Goal: Transaction & Acquisition: Purchase product/service

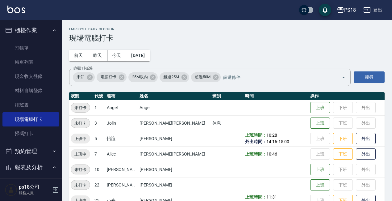
scroll to position [154, 0]
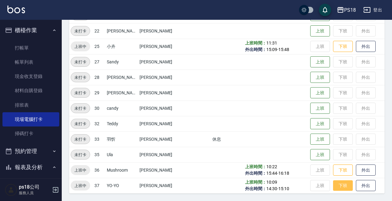
click at [333, 187] on button "下班" at bounding box center [343, 185] width 20 height 11
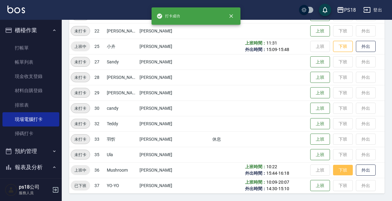
click at [333, 171] on button "下班" at bounding box center [343, 170] width 20 height 11
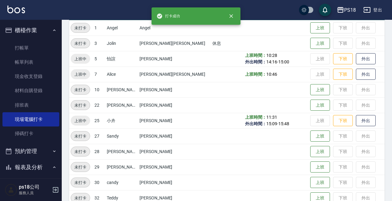
scroll to position [61, 0]
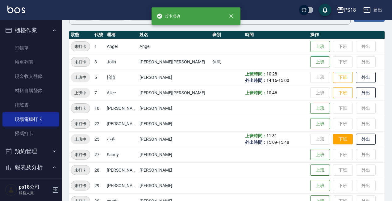
click at [333, 139] on button "下班" at bounding box center [343, 139] width 20 height 11
click at [330, 140] on td "上班 下班 外出" at bounding box center [347, 138] width 76 height 15
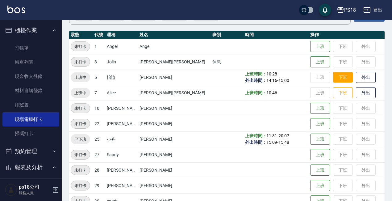
click at [336, 77] on button "下班" at bounding box center [343, 77] width 20 height 11
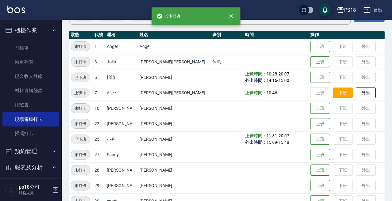
click at [333, 93] on button "下班" at bounding box center [343, 92] width 20 height 11
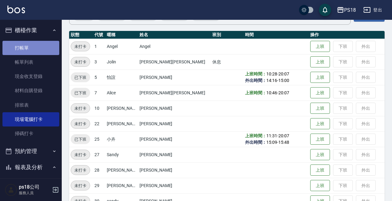
click at [33, 46] on link "打帳單" at bounding box center [30, 48] width 57 height 14
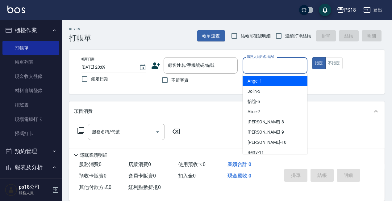
click at [256, 64] on div "服務人員姓名/編號 服務人員姓名/編號" at bounding box center [275, 65] width 65 height 16
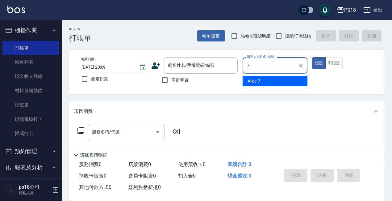
type input "Alice-7"
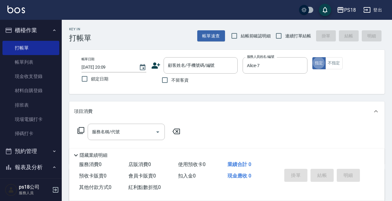
type button "true"
click at [180, 64] on div "顧客姓名/手機號碼/編號 顧客姓名/手機號碼/編號" at bounding box center [201, 65] width 74 height 16
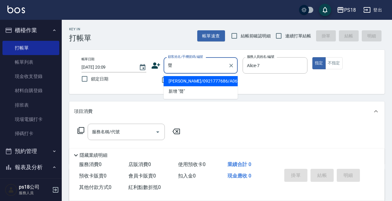
click at [175, 78] on li "[PERSON_NAME]/0921777686/A061511" at bounding box center [201, 81] width 74 height 10
type input "[PERSON_NAME]/0921777686/A061511"
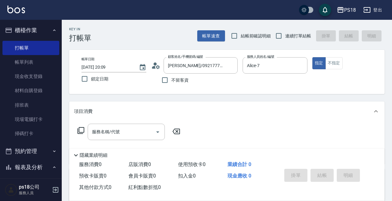
click at [157, 66] on icon at bounding box center [158, 67] width 4 height 4
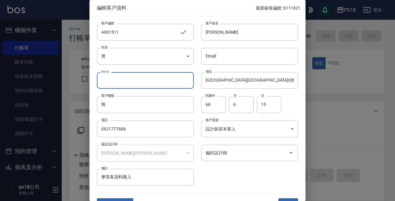
click at [137, 80] on input "lineId" at bounding box center [145, 80] width 97 height 17
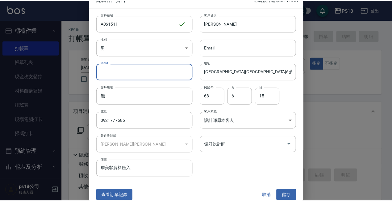
scroll to position [13, 0]
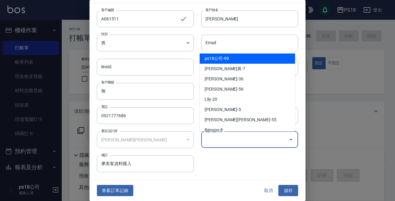
click at [235, 141] on input "偏好設計師" at bounding box center [245, 139] width 82 height 11
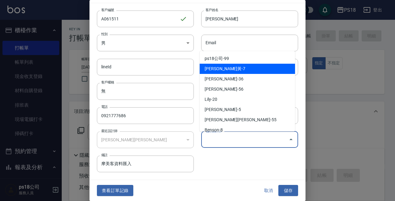
click at [205, 70] on li "[PERSON_NAME]黃-7" at bounding box center [247, 69] width 95 height 10
type input "[PERSON_NAME][PERSON_NAME]"
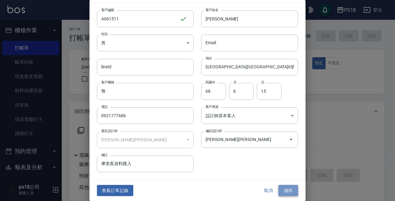
click at [284, 189] on button "儲存" at bounding box center [289, 190] width 20 height 11
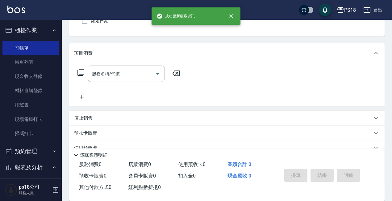
scroll to position [0, 0]
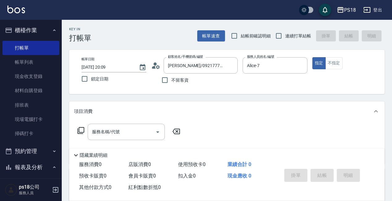
click at [81, 130] on icon at bounding box center [80, 130] width 7 height 7
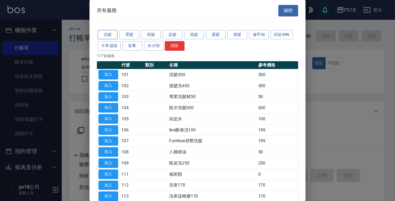
click at [107, 36] on button "洗髮" at bounding box center [108, 35] width 20 height 10
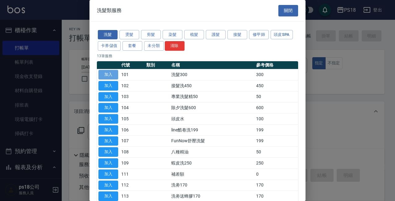
click at [109, 74] on button "加入" at bounding box center [109, 75] width 20 height 10
type input "洗髮300(101)"
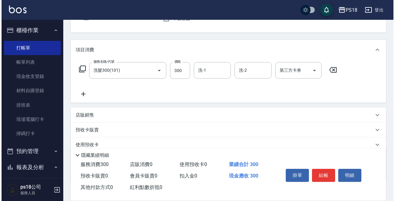
scroll to position [62, 0]
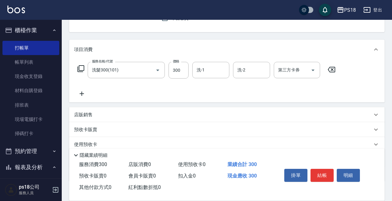
click at [82, 71] on icon at bounding box center [80, 68] width 7 height 7
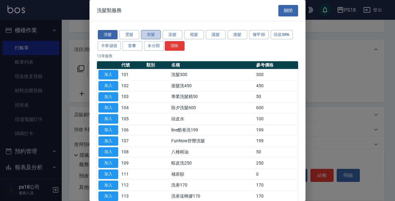
click at [153, 36] on button "剪髮" at bounding box center [151, 35] width 20 height 10
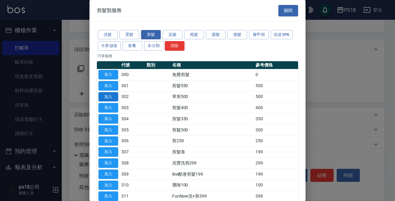
click at [105, 95] on button "加入" at bounding box center [109, 97] width 20 height 10
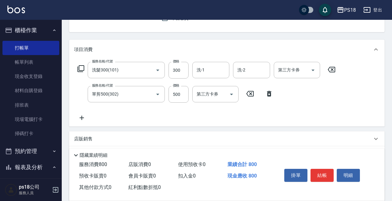
click at [79, 69] on icon at bounding box center [81, 68] width 7 height 7
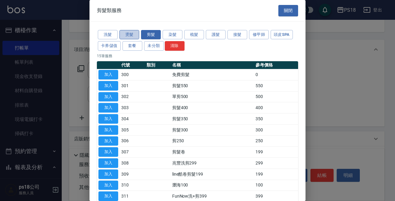
click at [130, 36] on button "燙髮" at bounding box center [130, 35] width 20 height 10
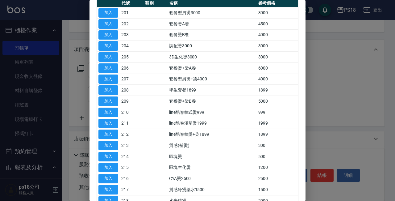
scroll to position [93, 0]
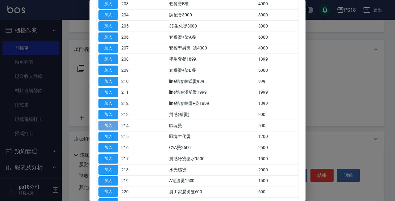
click at [108, 127] on button "加入" at bounding box center [109, 126] width 20 height 10
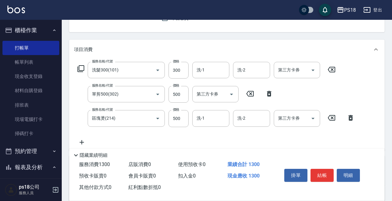
click at [82, 67] on icon at bounding box center [80, 68] width 7 height 7
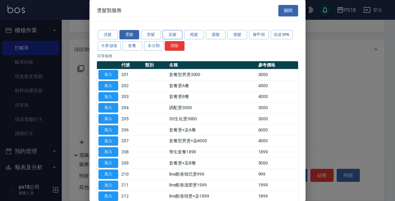
click at [170, 36] on button "染髮" at bounding box center [173, 35] width 20 height 10
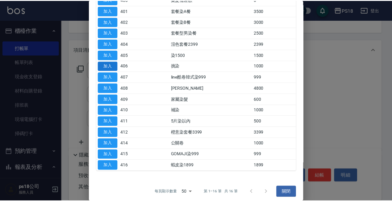
scroll to position [79, 0]
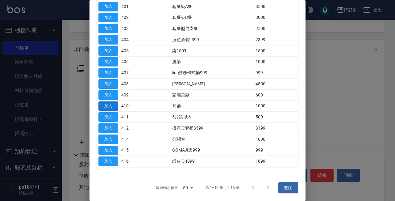
click at [104, 107] on button "加入" at bounding box center [109, 106] width 20 height 10
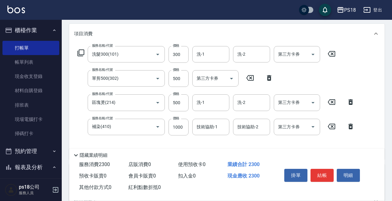
scroll to position [93, 0]
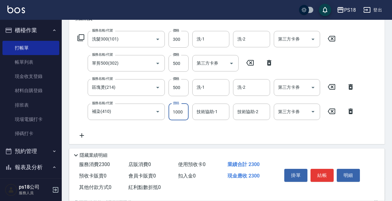
drag, startPoint x: 180, startPoint y: 112, endPoint x: 177, endPoint y: 109, distance: 4.6
click at [180, 112] on input "1000" at bounding box center [179, 111] width 20 height 17
type input "1200"
click at [205, 39] on input "洗-1" at bounding box center [211, 39] width 32 height 11
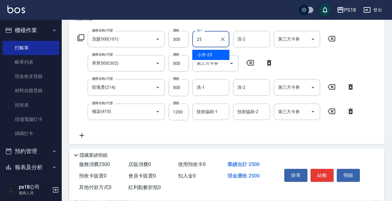
type input "小卉-25"
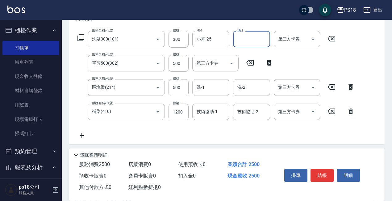
click at [210, 86] on input "洗-1" at bounding box center [211, 87] width 32 height 11
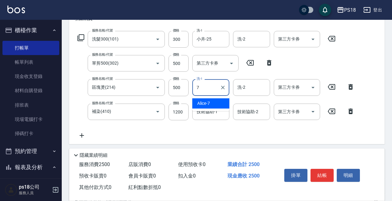
type input "Alice-7"
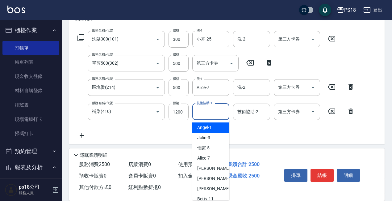
click at [207, 114] on div "技術協助-1 技術協助-1" at bounding box center [210, 111] width 37 height 16
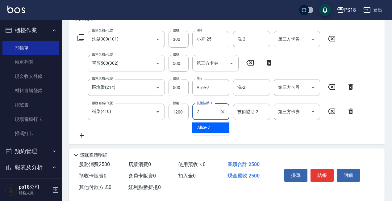
type input "Alice-7"
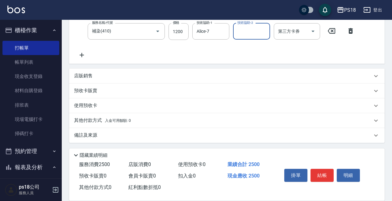
scroll to position [174, 0]
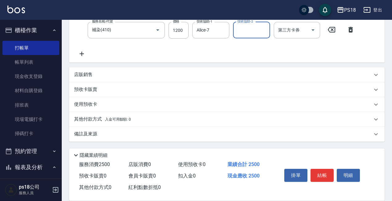
click at [165, 135] on div "備註及來源" at bounding box center [223, 134] width 298 height 6
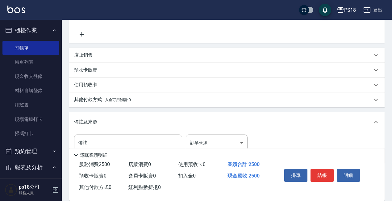
scroll to position [216, 0]
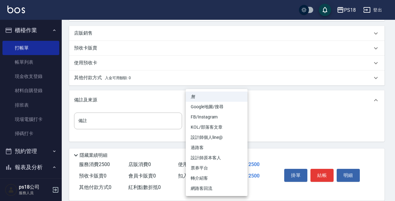
click at [199, 154] on li "設計師原本客人" at bounding box center [217, 158] width 62 height 10
type input "設計師原本客人"
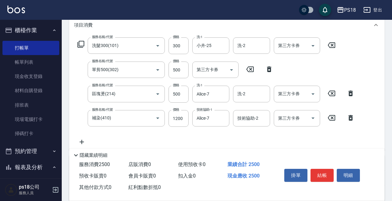
scroll to position [30, 0]
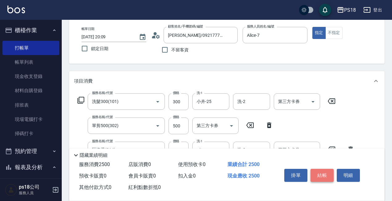
click at [324, 173] on button "結帳" at bounding box center [322, 175] width 23 height 13
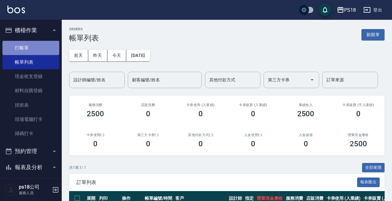
click at [50, 49] on link "打帳單" at bounding box center [30, 48] width 57 height 14
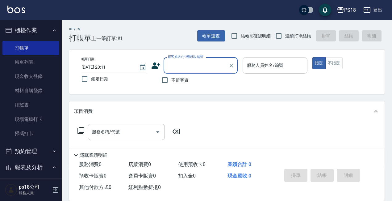
click at [263, 64] on input "服務人員姓名/編號" at bounding box center [275, 65] width 59 height 11
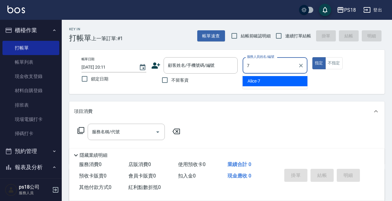
type input "Alice-7"
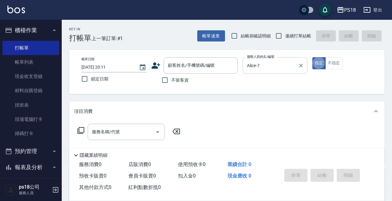
type button "true"
click at [79, 129] on icon at bounding box center [81, 130] width 7 height 7
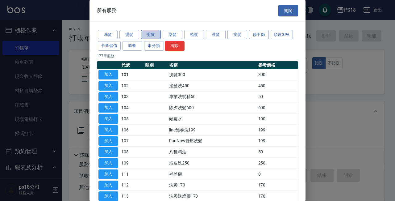
click at [150, 35] on button "剪髮" at bounding box center [151, 35] width 20 height 10
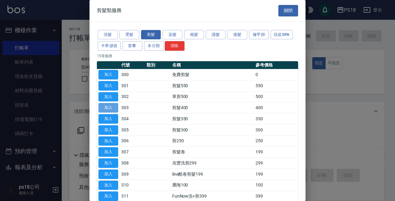
click at [112, 108] on button "加入" at bounding box center [109, 108] width 20 height 10
type input "剪髮400(303)"
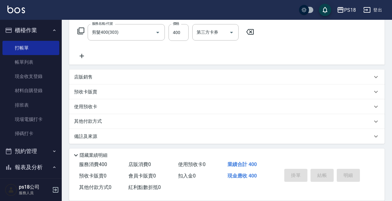
scroll to position [102, 0]
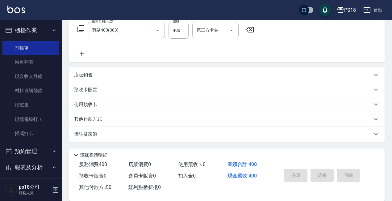
click at [180, 135] on div "備註及來源" at bounding box center [223, 134] width 298 height 6
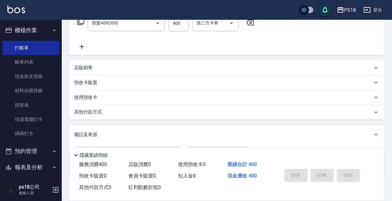
scroll to position [143, 0]
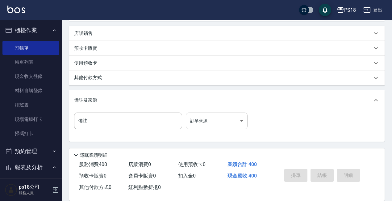
click at [210, 121] on body "PS18 登出 櫃檯作業 打帳單 帳單列表 現金收支登錄 材料自購登錄 排班表 現場電腦打卡 掃碼打卡 預約管理 預約管理 單日預約紀錄 單週預約紀錄 報表及…" at bounding box center [196, 29] width 392 height 344
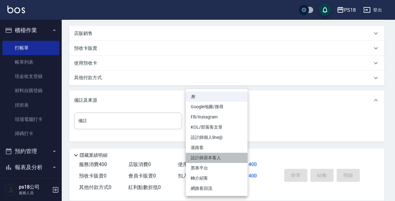
click at [214, 158] on li "設計師原本客人" at bounding box center [217, 158] width 62 height 10
type input "設計師原本客人"
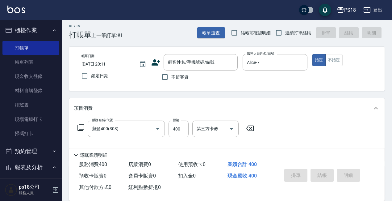
scroll to position [0, 0]
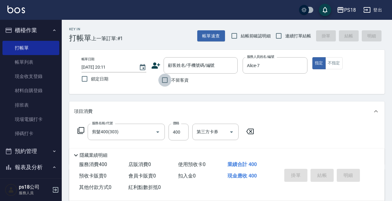
click at [162, 80] on input "不留客資" at bounding box center [164, 80] width 13 height 13
checkbox input "true"
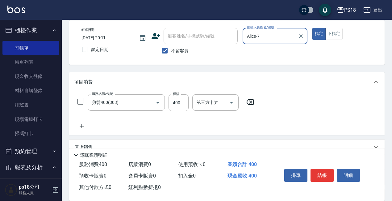
scroll to position [62, 0]
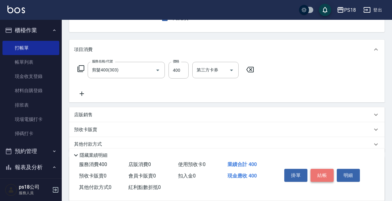
click at [325, 172] on button "結帳" at bounding box center [322, 175] width 23 height 13
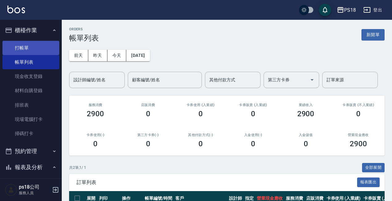
click at [34, 43] on link "打帳單" at bounding box center [30, 48] width 57 height 14
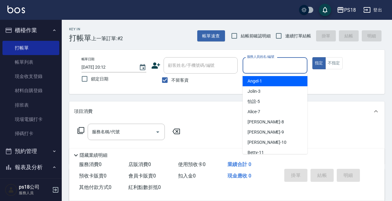
click at [259, 67] on input "服務人員姓名/編號" at bounding box center [275, 65] width 59 height 11
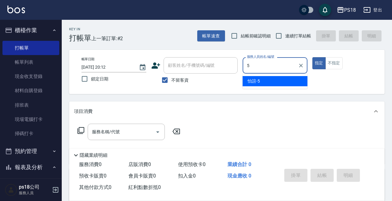
type input "怡諠-5"
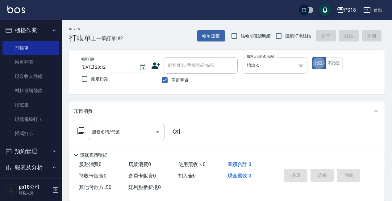
type button "true"
click at [340, 65] on button "不指定" at bounding box center [334, 63] width 17 height 12
click at [81, 131] on icon at bounding box center [80, 130] width 7 height 7
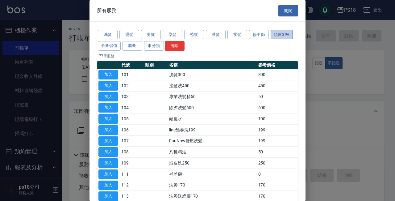
click at [289, 33] on button "頭皮SPA" at bounding box center [282, 35] width 22 height 10
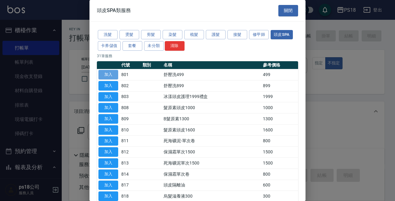
click at [111, 75] on button "加入" at bounding box center [109, 75] width 20 height 10
type input "舒壓洗499(801)"
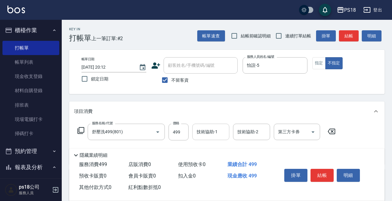
click at [209, 131] on input "技術協助-1" at bounding box center [211, 131] width 32 height 11
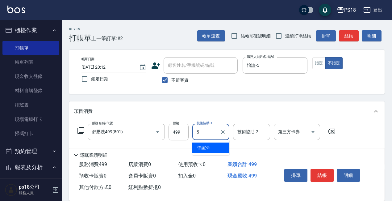
type input "怡諠-5"
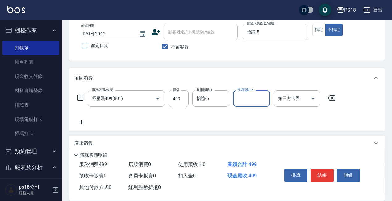
scroll to position [87, 0]
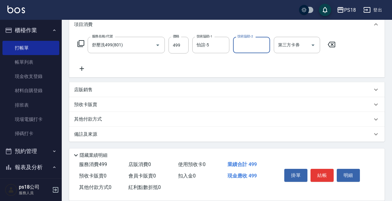
click at [241, 135] on div "備註及來源" at bounding box center [223, 134] width 298 height 6
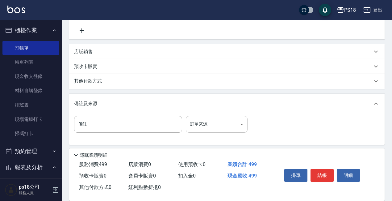
scroll to position [128, 0]
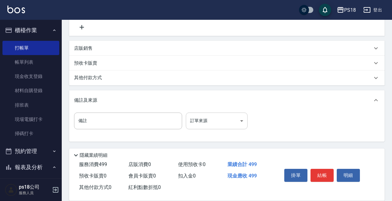
click at [218, 123] on body "PS18 登出 櫃檯作業 打帳單 帳單列表 現金收支登錄 材料自購登錄 排班表 現場電腦打卡 掃碼打卡 預約管理 預約管理 單日預約紀錄 單週預約紀錄 報表及…" at bounding box center [196, 36] width 392 height 329
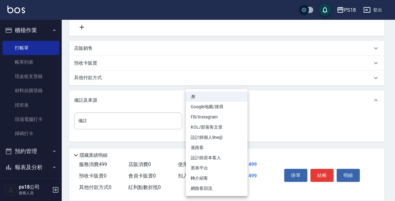
click at [207, 147] on li "過路客" at bounding box center [217, 147] width 62 height 10
type input "過路客"
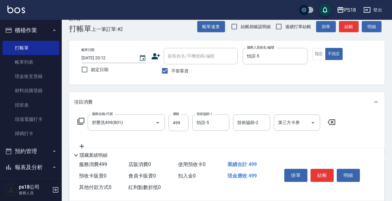
scroll to position [5, 0]
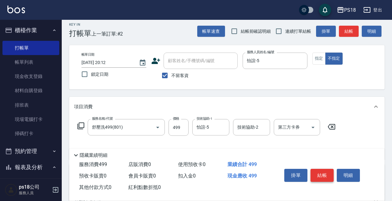
click at [326, 175] on button "結帳" at bounding box center [322, 175] width 23 height 13
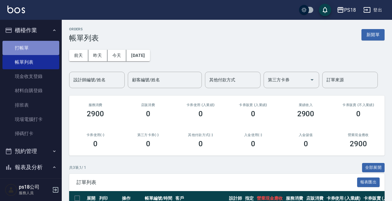
click at [32, 50] on link "打帳單" at bounding box center [30, 48] width 57 height 14
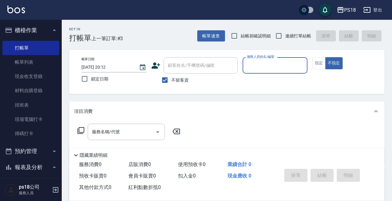
click at [270, 63] on input "服務人員姓名/編號" at bounding box center [275, 65] width 59 height 11
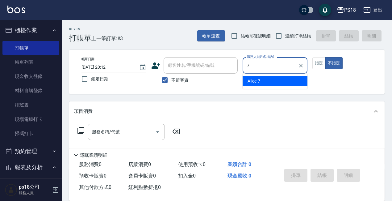
type input "7"
type button "false"
type input "Alice-7"
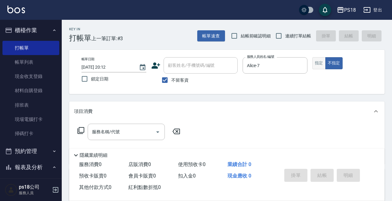
click at [316, 63] on button "指定" at bounding box center [319, 63] width 13 height 12
click at [83, 131] on icon at bounding box center [80, 130] width 7 height 7
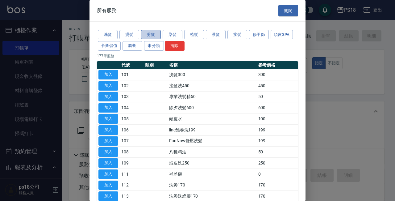
click at [153, 36] on button "剪髮" at bounding box center [151, 35] width 20 height 10
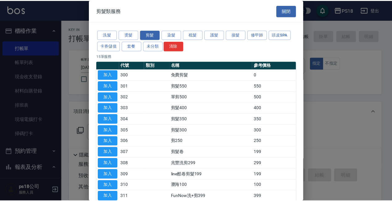
scroll to position [62, 0]
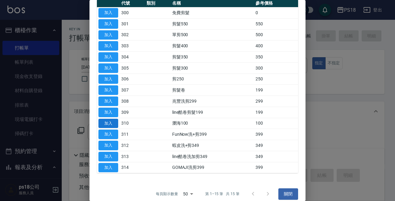
click at [113, 123] on button "加入" at bounding box center [109, 124] width 20 height 10
type input "瀏海100(310)"
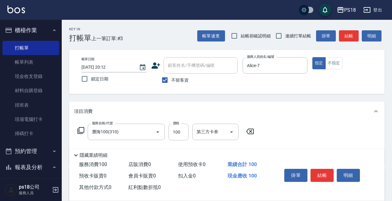
scroll to position [31, 0]
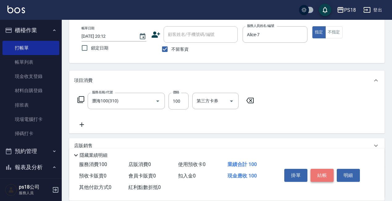
click at [323, 170] on button "結帳" at bounding box center [322, 175] width 23 height 13
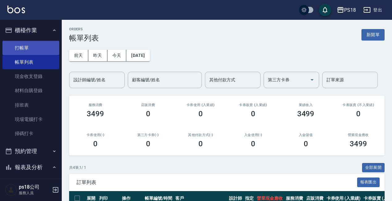
click at [23, 46] on link "打帳單" at bounding box center [30, 48] width 57 height 14
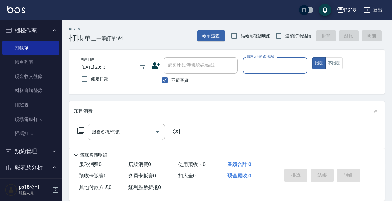
click at [263, 65] on input "服務人員姓名/編號" at bounding box center [275, 65] width 59 height 11
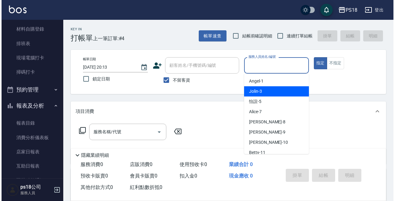
scroll to position [62, 0]
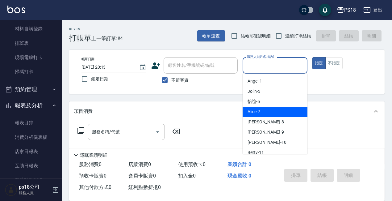
click at [250, 111] on span "Alice -7" at bounding box center [254, 111] width 13 height 6
type input "Alice-7"
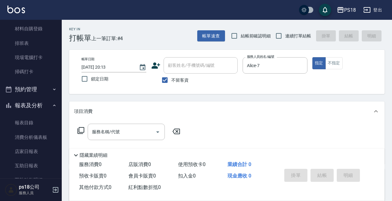
click at [81, 130] on icon at bounding box center [80, 130] width 7 height 7
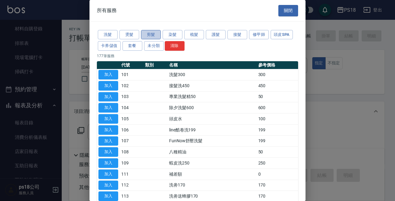
click at [158, 35] on button "剪髮" at bounding box center [151, 35] width 20 height 10
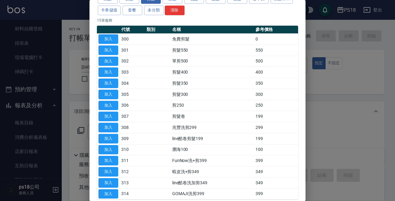
scroll to position [68, 0]
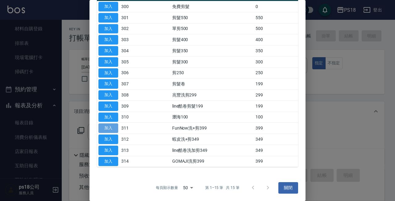
click at [107, 126] on button "加入" at bounding box center [109, 128] width 20 height 10
type input "FunNow洗+剪399(311)"
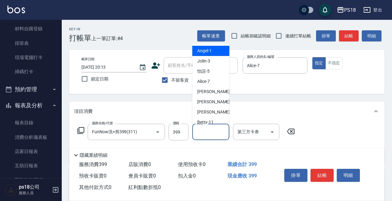
click at [200, 131] on input "其他-1" at bounding box center [211, 131] width 32 height 11
type input "7"
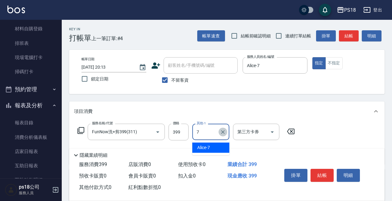
click at [224, 132] on icon "Clear" at bounding box center [223, 132] width 6 height 6
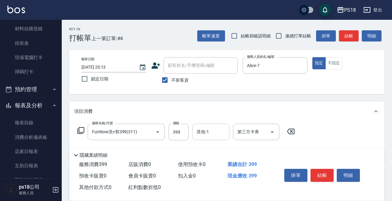
click at [79, 130] on icon at bounding box center [81, 130] width 7 height 7
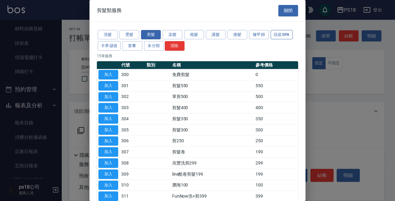
click at [281, 33] on button "頭皮SPA" at bounding box center [282, 35] width 22 height 10
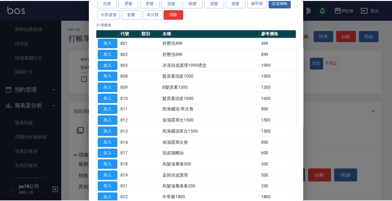
scroll to position [93, 0]
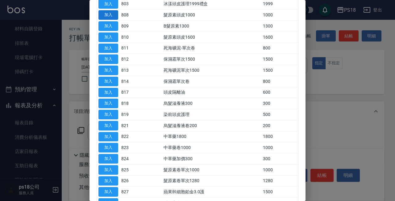
click at [112, 15] on button "加入" at bounding box center [109, 15] width 20 height 10
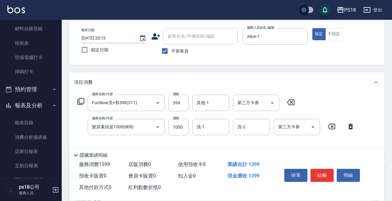
scroll to position [62, 0]
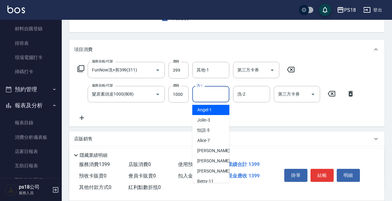
click at [206, 96] on input "洗-1" at bounding box center [211, 94] width 32 height 11
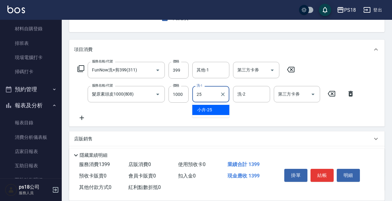
type input "小卉-25"
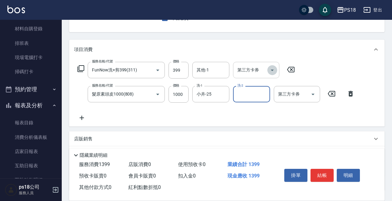
click at [272, 70] on icon "Open" at bounding box center [272, 71] width 3 height 2
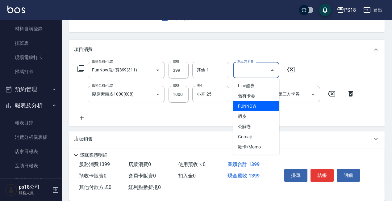
click at [241, 104] on span "FUNNOW" at bounding box center [256, 106] width 46 height 10
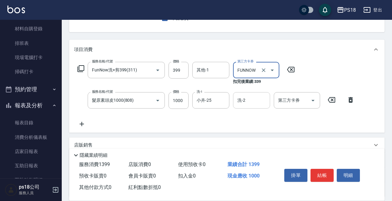
type input "FUNNOW"
click at [225, 116] on div "服務名稱/代號 FunNow洗+剪399(311) 服務名稱/代號 價格 399 價格 其他-1 其他-1 第三方卡券 FUNNOW 第三方卡券 扣完後業績:…" at bounding box center [216, 95] width 285 height 66
click at [324, 172] on button "結帳" at bounding box center [322, 175] width 23 height 13
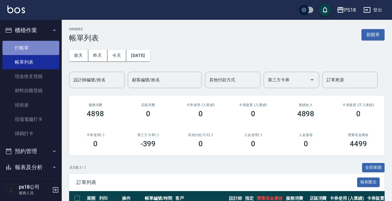
click at [35, 49] on link "打帳單" at bounding box center [30, 48] width 57 height 14
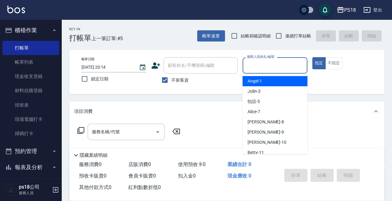
click at [261, 64] on input "服務人員姓名/編號" at bounding box center [275, 65] width 59 height 11
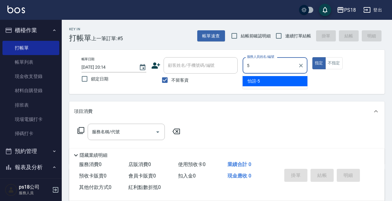
type input "怡諠-5"
type button "true"
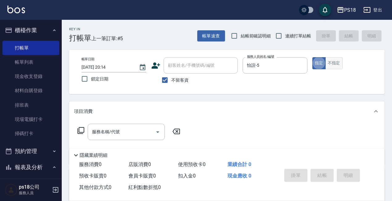
drag, startPoint x: 339, startPoint y: 64, endPoint x: 337, endPoint y: 68, distance: 4.7
click at [338, 64] on button "不指定" at bounding box center [334, 63] width 17 height 12
click at [82, 128] on icon at bounding box center [80, 130] width 7 height 7
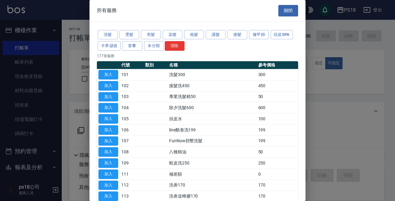
drag, startPoint x: 111, startPoint y: 34, endPoint x: 116, endPoint y: 54, distance: 20.8
click at [110, 34] on button "洗髮" at bounding box center [108, 35] width 20 height 10
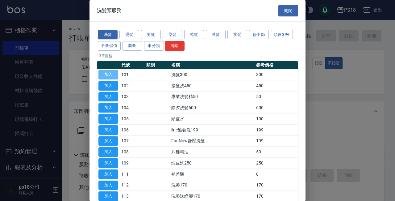
drag, startPoint x: 103, startPoint y: 73, endPoint x: 107, endPoint y: 73, distance: 4.3
click at [103, 73] on button "加入" at bounding box center [109, 75] width 20 height 10
type input "洗髮300(101)"
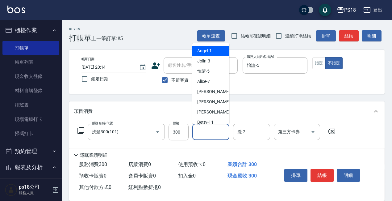
click at [205, 133] on input "洗-1" at bounding box center [211, 131] width 32 height 11
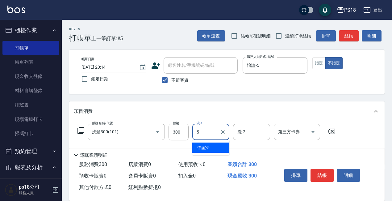
type input "怡諠-5"
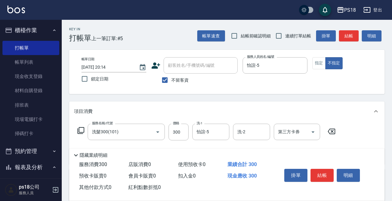
click at [78, 131] on icon at bounding box center [81, 130] width 7 height 7
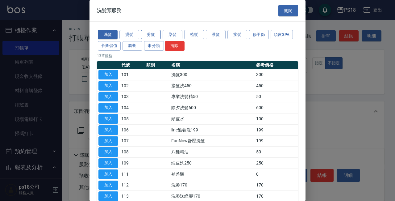
click at [147, 35] on button "剪髮" at bounding box center [151, 35] width 20 height 10
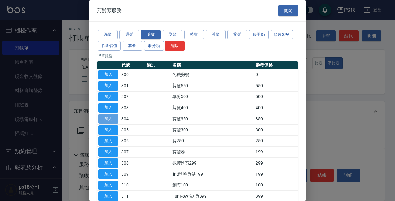
click at [111, 118] on button "加入" at bounding box center [109, 119] width 20 height 10
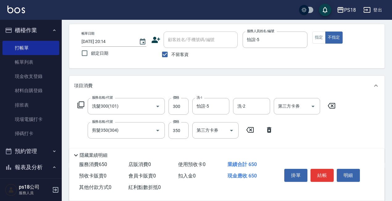
scroll to position [62, 0]
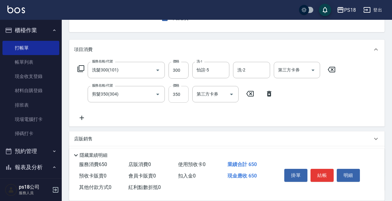
click at [185, 93] on input "350" at bounding box center [179, 94] width 20 height 17
type input "250"
drag, startPoint x: 272, startPoint y: 115, endPoint x: 279, endPoint y: 121, distance: 9.6
click at [272, 115] on div "服務名稱/代號 洗髮300(101) 服務名稱/代號 價格 300 價格 洗-1 怡諠-5 洗-1 洗-2 洗-2 第三方卡券 第三方卡券 服務名稱/代號 剪…" at bounding box center [206, 92] width 265 height 60
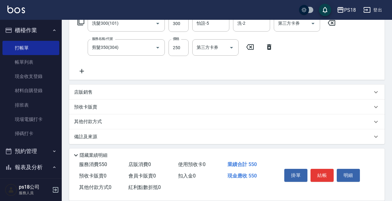
scroll to position [111, 0]
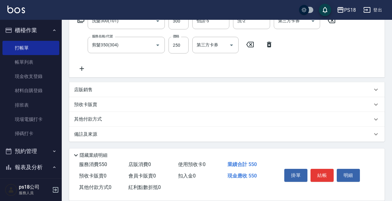
click at [225, 140] on div "備註及來源" at bounding box center [227, 134] width 316 height 15
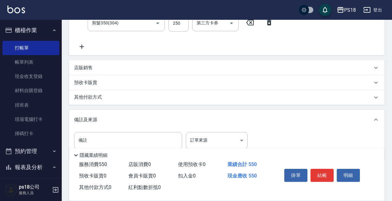
scroll to position [153, 0]
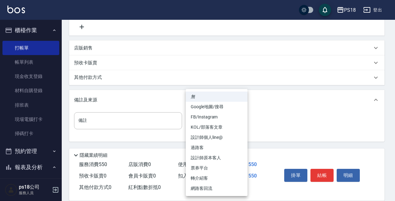
click at [229, 122] on body "PS18 登出 櫃檯作業 打帳單 帳單列表 現金收支登錄 材料自購登錄 排班表 現場電腦打卡 掃碼打卡 預約管理 預約管理 單日預約紀錄 單週預約紀錄 報表及…" at bounding box center [197, 23] width 395 height 353
click at [222, 158] on li "設計師原本客人" at bounding box center [217, 158] width 62 height 10
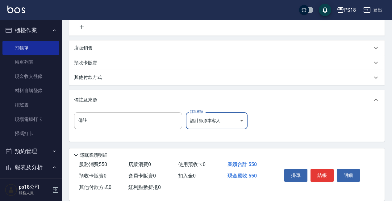
click at [222, 121] on body "PS18 登出 櫃檯作業 打帳單 帳單列表 現金收支登錄 材料自購登錄 排班表 現場電腦打卡 掃碼打卡 預約管理 預約管理 單日預約紀錄 單週預約紀錄 報表及…" at bounding box center [196, 23] width 392 height 353
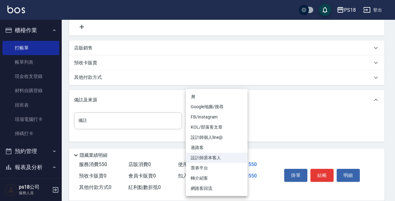
click at [209, 147] on li "過路客" at bounding box center [217, 147] width 62 height 10
type input "過路客"
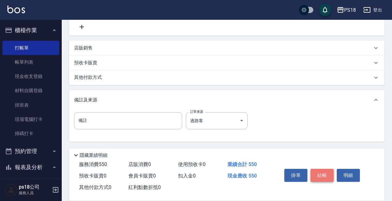
click at [326, 173] on button "結帳" at bounding box center [322, 175] width 23 height 13
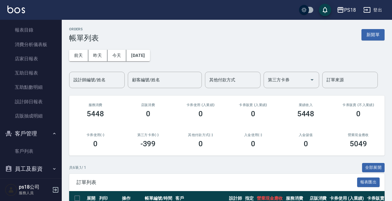
scroll to position [176, 0]
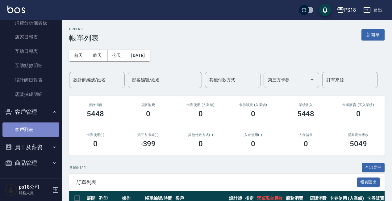
click at [31, 127] on link "客戶列表" at bounding box center [30, 129] width 57 height 14
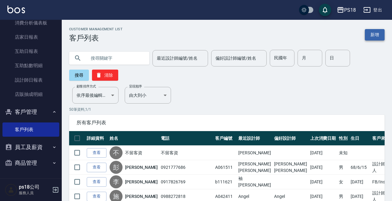
click at [375, 33] on link "新增" at bounding box center [375, 34] width 20 height 11
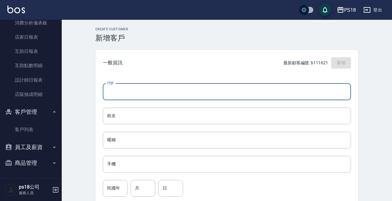
click at [137, 91] on input "代號" at bounding box center [227, 91] width 248 height 17
click at [127, 89] on input "代號" at bounding box center [227, 91] width 248 height 17
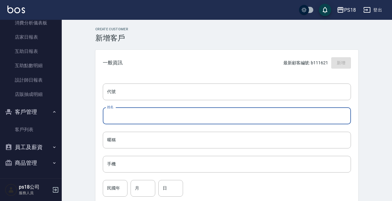
click at [116, 118] on input "姓名" at bounding box center [227, 116] width 248 height 17
type input "行"
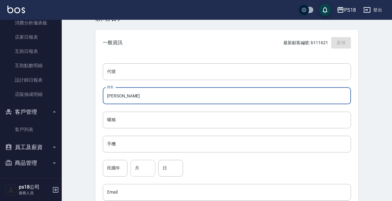
scroll to position [31, 0]
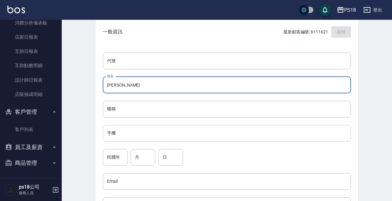
type input "[PERSON_NAME]"
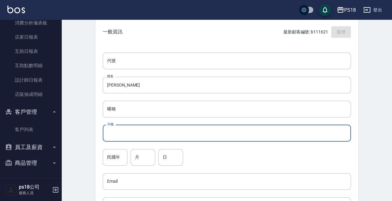
click at [133, 133] on input "手機" at bounding box center [227, 133] width 248 height 17
type input "0970787751"
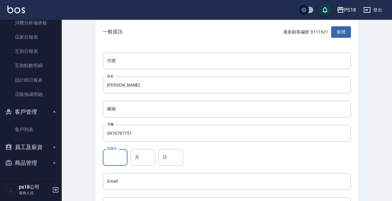
click at [113, 159] on input "民國年" at bounding box center [115, 157] width 25 height 17
click at [114, 159] on input "民國年" at bounding box center [115, 157] width 25 height 17
type input "90"
click at [138, 158] on input "月" at bounding box center [143, 157] width 25 height 17
type input "05"
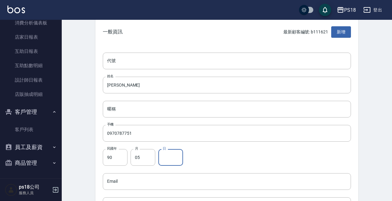
click at [173, 156] on input "日" at bounding box center [170, 157] width 25 height 17
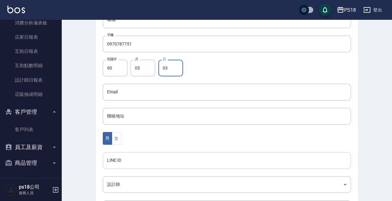
scroll to position [124, 0]
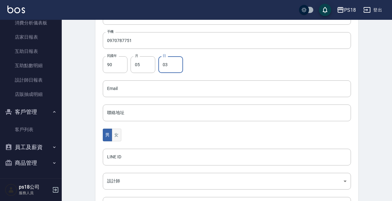
type input "03"
click at [118, 136] on button "女" at bounding box center [116, 135] width 9 height 13
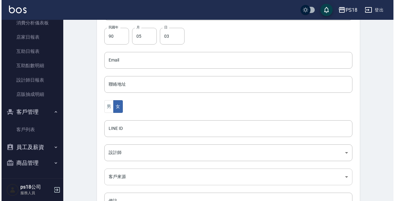
scroll to position [201, 0]
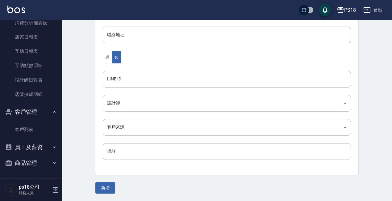
click at [150, 100] on body "PS18 登出 櫃檯作業 打帳單 帳單列表 現金收支登錄 材料自購登錄 排班表 現場電腦打卡 掃碼打卡 預約管理 預約管理 單日預約紀錄 單週預約紀錄 報表及…" at bounding box center [196, 0] width 392 height 402
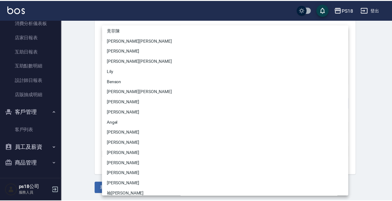
scroll to position [0, 0]
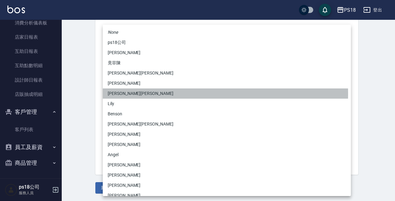
click at [116, 94] on li "[PERSON_NAME][PERSON_NAME]" at bounding box center [227, 93] width 248 height 10
type input "354c5e59-3244-4678-bf32-ed7251264852"
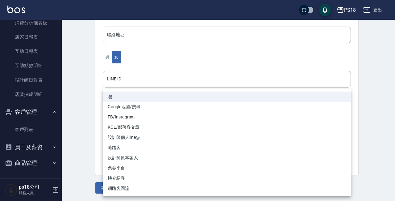
click at [131, 129] on body "PS18 登出 櫃檯作業 打帳單 帳單列表 現金收支登錄 材料自購登錄 排班表 現場電腦打卡 掃碼打卡 預約管理 預約管理 單日預約紀錄 單週預約紀錄 報表及…" at bounding box center [197, 0] width 395 height 402
click at [124, 117] on li "FB/Instagram" at bounding box center [227, 117] width 248 height 10
type input "FB/Instagram"
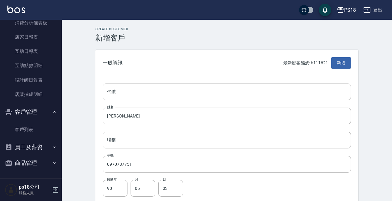
click at [123, 92] on input "代號" at bounding box center [227, 91] width 248 height 17
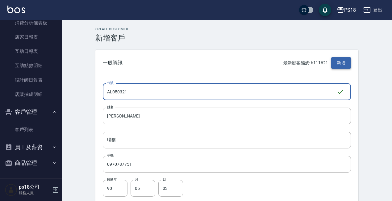
type input "AL050321"
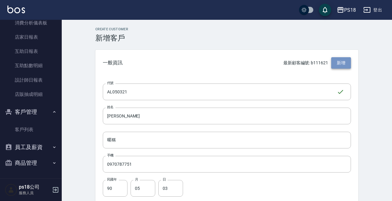
click at [345, 62] on button "新增" at bounding box center [341, 62] width 20 height 11
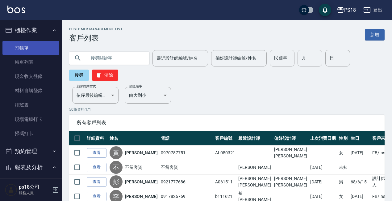
click at [44, 44] on link "打帳單" at bounding box center [30, 48] width 57 height 14
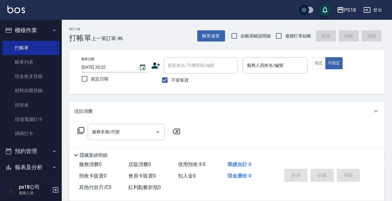
click at [202, 64] on input "顧客姓名/手機號碼/編號" at bounding box center [201, 65] width 69 height 11
click at [162, 78] on input "不留客資" at bounding box center [164, 80] width 13 height 13
checkbox input "false"
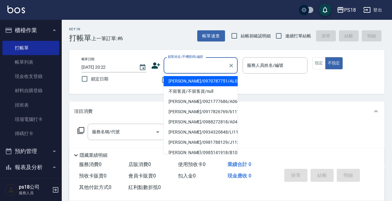
click at [179, 67] on input "顧客姓名/手機號碼/編號" at bounding box center [196, 65] width 59 height 11
drag, startPoint x: 181, startPoint y: 81, endPoint x: 196, endPoint y: 79, distance: 14.6
click at [181, 81] on li "[PERSON_NAME]/0970787751/AL050321" at bounding box center [201, 81] width 74 height 10
type input "[PERSON_NAME]/0970787751/AL050321"
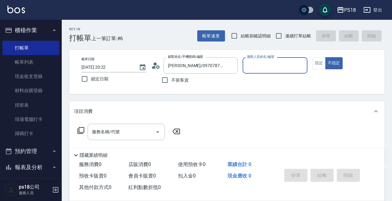
type input "Alice-7"
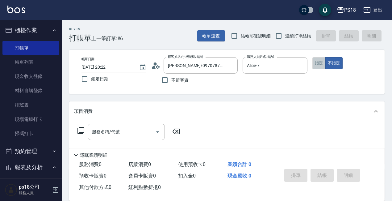
click at [319, 64] on button "指定" at bounding box center [319, 63] width 13 height 12
click at [157, 66] on icon at bounding box center [158, 67] width 4 height 4
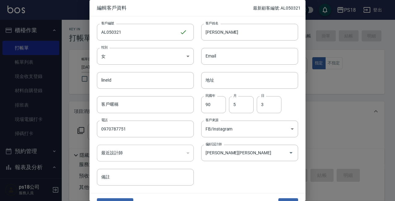
click at [325, 128] on div at bounding box center [197, 100] width 395 height 201
click at [280, 199] on button "儲存" at bounding box center [289, 203] width 20 height 11
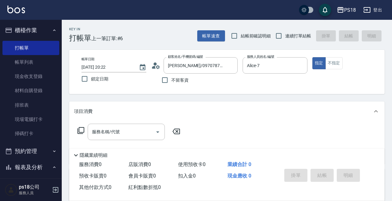
click at [80, 129] on icon at bounding box center [80, 130] width 7 height 7
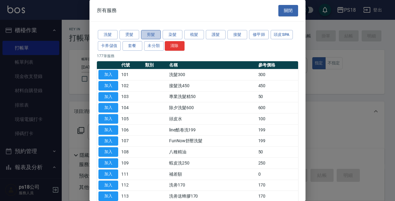
click at [148, 34] on button "剪髮" at bounding box center [151, 35] width 20 height 10
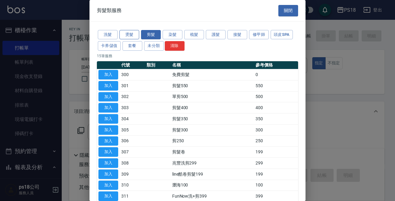
click at [128, 36] on button "燙髮" at bounding box center [130, 35] width 20 height 10
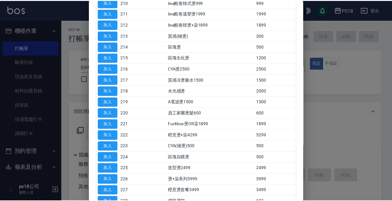
scroll to position [185, 0]
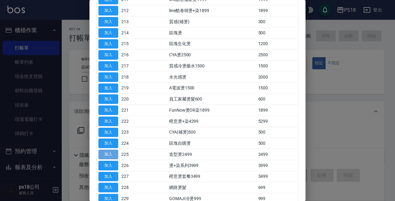
click at [103, 154] on button "加入" at bounding box center [109, 155] width 20 height 10
type input "造型燙2499(225)"
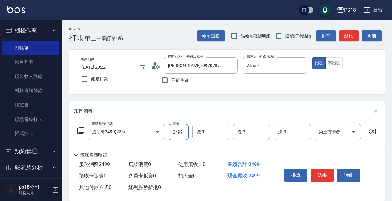
drag, startPoint x: 182, startPoint y: 132, endPoint x: 186, endPoint y: 134, distance: 4.0
click at [183, 132] on input "2499" at bounding box center [179, 132] width 20 height 17
type input "3000"
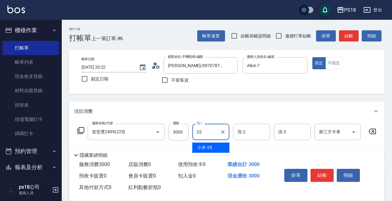
type input "小卉-25"
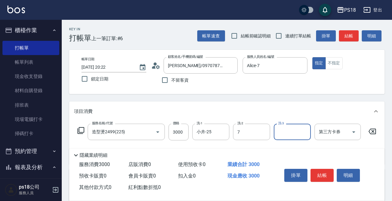
type input "Alice-7"
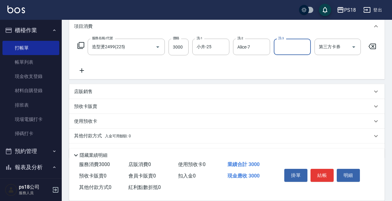
scroll to position [93, 0]
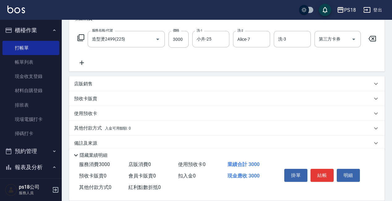
click at [91, 130] on p "其他付款方式 入金可用餘額: 0" at bounding box center [102, 128] width 57 height 7
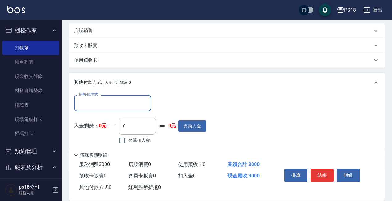
scroll to position [180, 0]
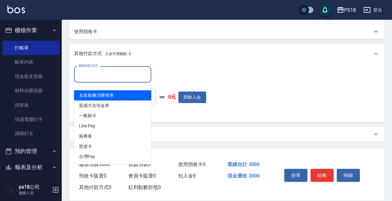
click at [99, 73] on input "其他付款方式" at bounding box center [113, 74] width 72 height 11
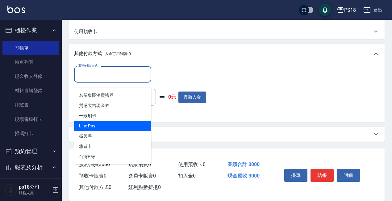
click at [86, 121] on span "Line Pay" at bounding box center [112, 126] width 77 height 10
type input "Line Pay"
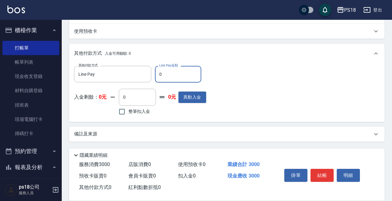
click at [162, 75] on input "0" at bounding box center [178, 74] width 46 height 17
type input "3000"
click at [257, 85] on div "其他付款方式 Line Pay 其他付款方式 Line Pay金額 3000 Line Pay金額 入金剩餘： 0元 0 ​ 整筆扣入金 0元 異動入金" at bounding box center [227, 91] width 306 height 51
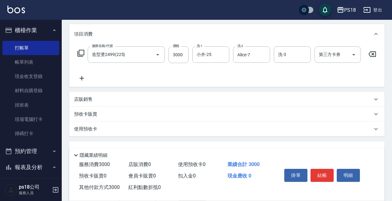
scroll to position [93, 0]
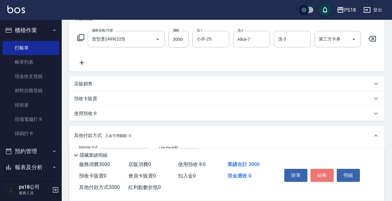
click at [320, 172] on button "結帳" at bounding box center [322, 175] width 23 height 13
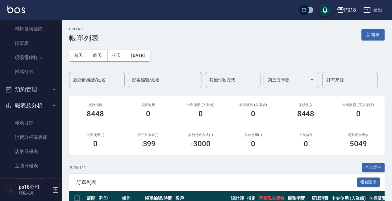
scroll to position [93, 0]
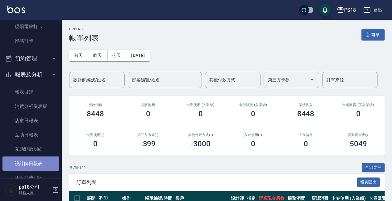
click at [36, 162] on link "設計師日報表" at bounding box center [30, 163] width 57 height 14
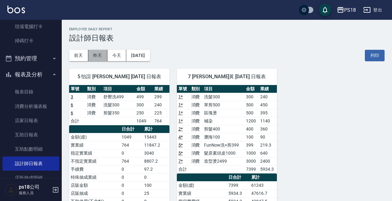
click at [91, 55] on button "昨天" at bounding box center [97, 55] width 19 height 11
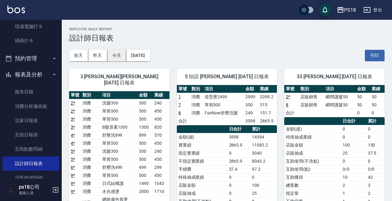
click at [114, 53] on button "今天" at bounding box center [117, 55] width 19 height 11
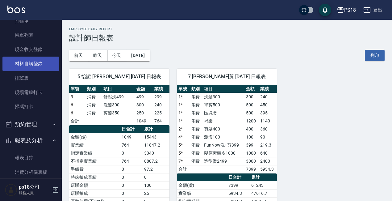
scroll to position [62, 0]
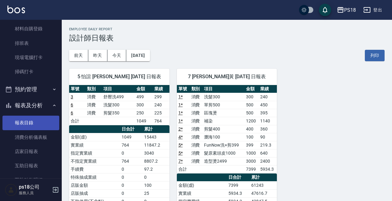
click at [27, 120] on link "報表目錄" at bounding box center [30, 123] width 57 height 14
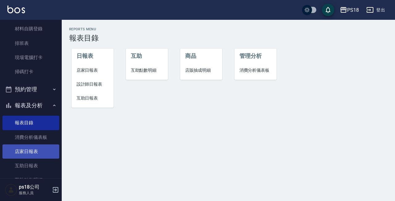
click at [35, 152] on link "店家日報表" at bounding box center [30, 151] width 57 height 14
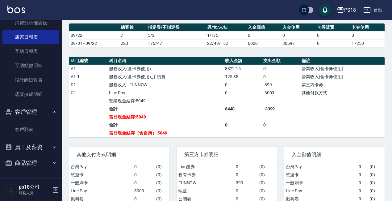
scroll to position [185, 0]
